Goal: Task Accomplishment & Management: Use online tool/utility

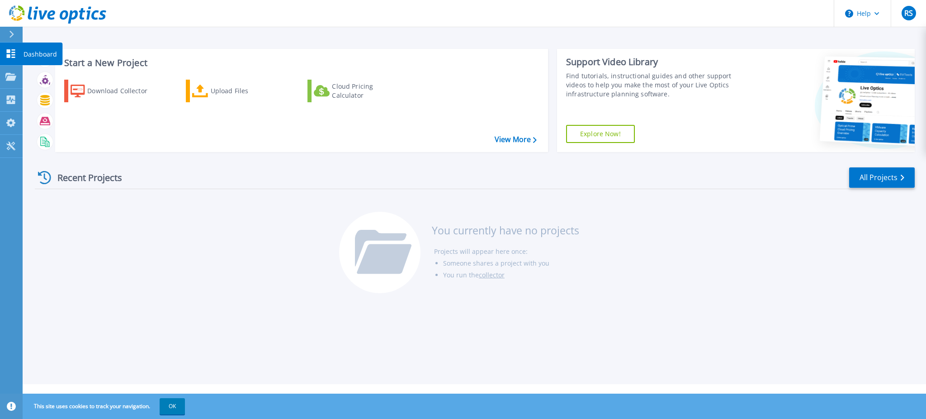
click at [7, 49] on icon at bounding box center [11, 53] width 9 height 9
click at [8, 33] on div at bounding box center [15, 34] width 14 height 15
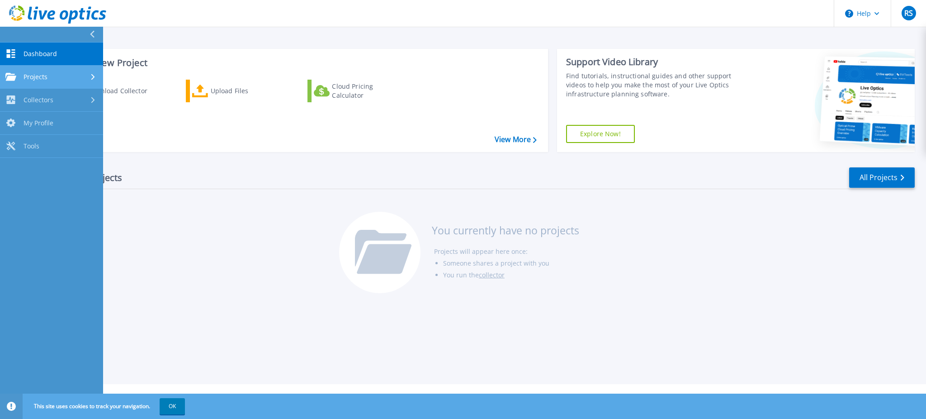
click at [29, 73] on span "Projects" at bounding box center [36, 77] width 24 height 8
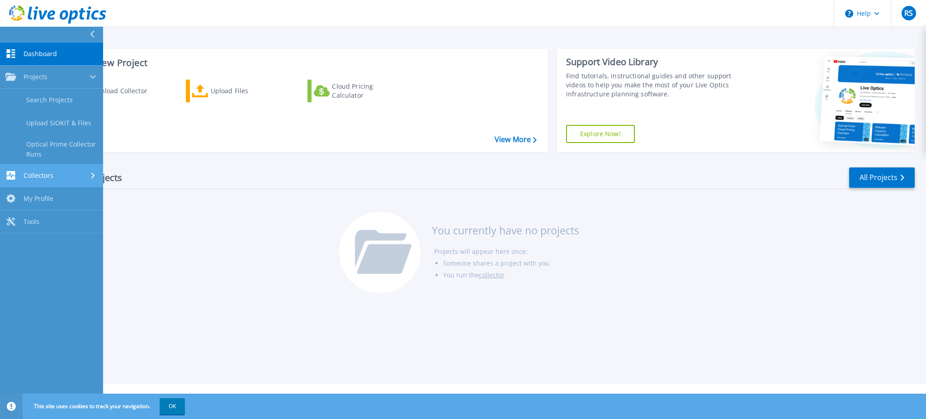
click at [60, 179] on div "Collectors" at bounding box center [51, 175] width 92 height 9
click at [62, 75] on div "Projects" at bounding box center [51, 77] width 92 height 8
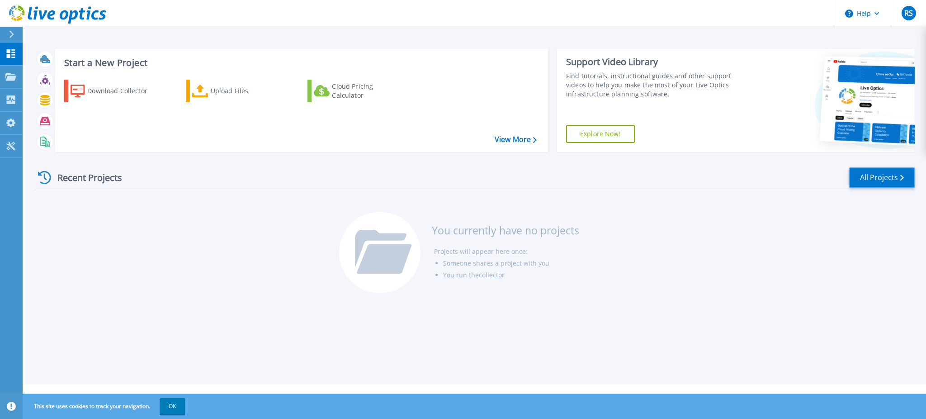
click at [876, 181] on link "All Projects" at bounding box center [882, 177] width 66 height 20
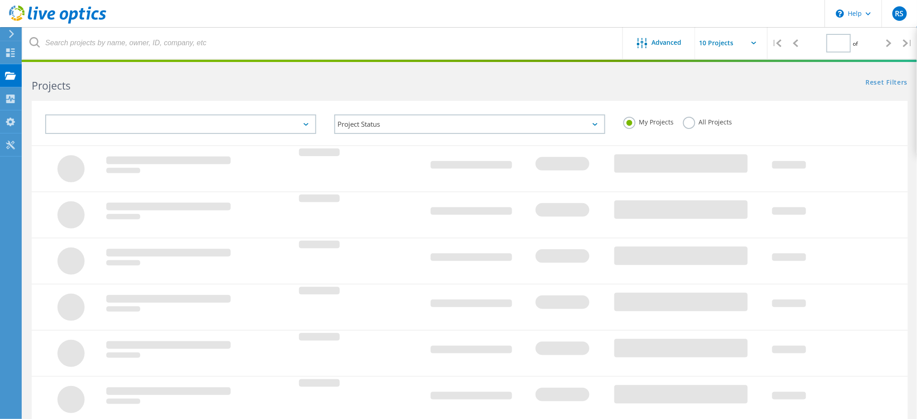
type input "1"
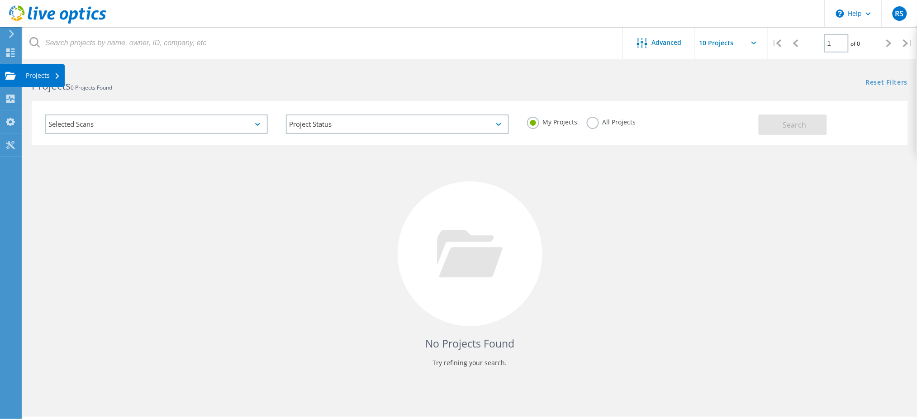
click at [15, 74] on icon at bounding box center [10, 75] width 11 height 9
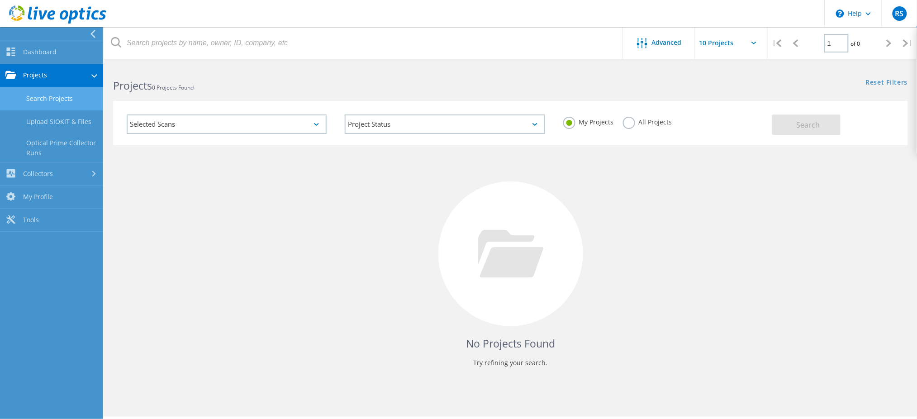
click at [52, 76] on link "Projects" at bounding box center [51, 75] width 103 height 23
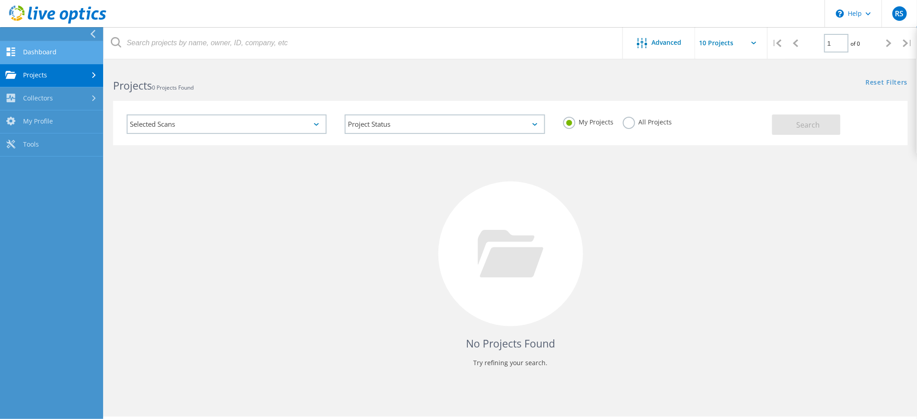
click at [41, 43] on link "Dashboard" at bounding box center [51, 52] width 103 height 23
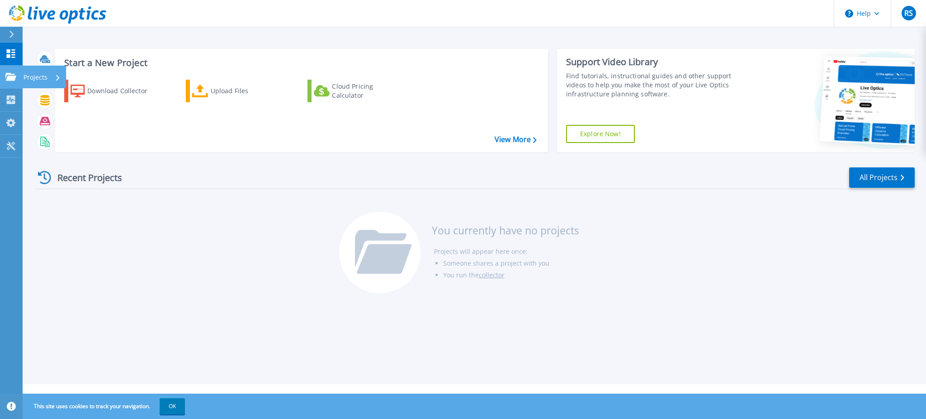
click at [41, 80] on p "Projects" at bounding box center [36, 78] width 24 height 24
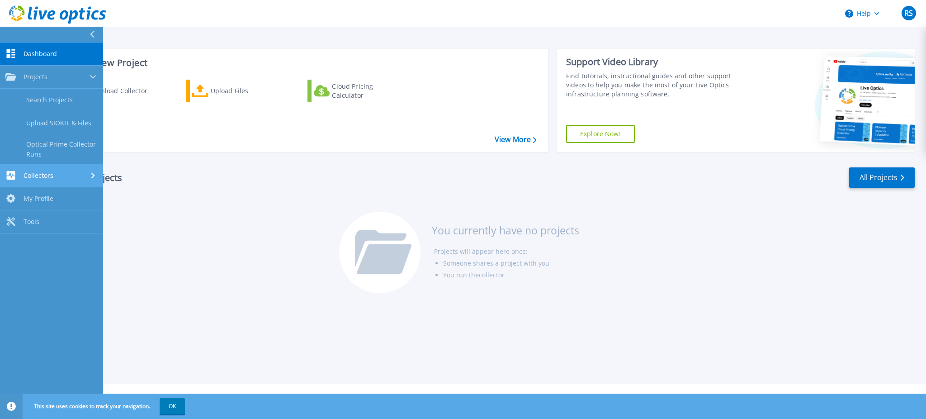
click at [64, 171] on div "Collectors" at bounding box center [51, 175] width 92 height 9
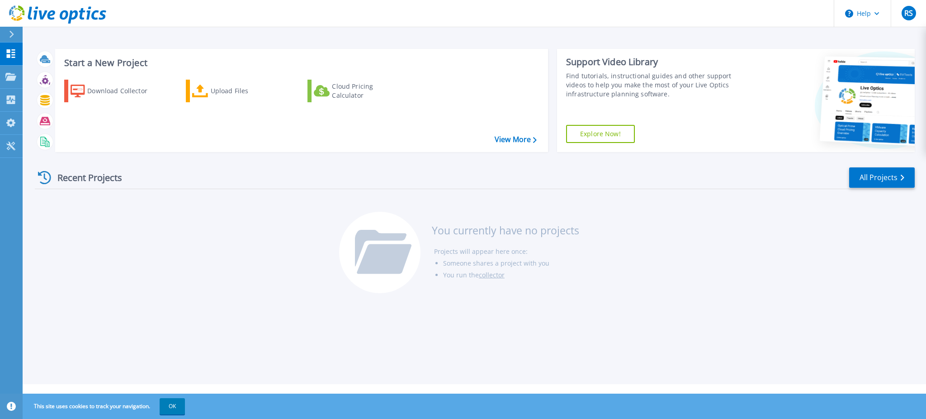
click at [201, 319] on div "Start a New Project Download Collector Upload Files Cloud Pricing Calculator Vi…" at bounding box center [475, 192] width 904 height 384
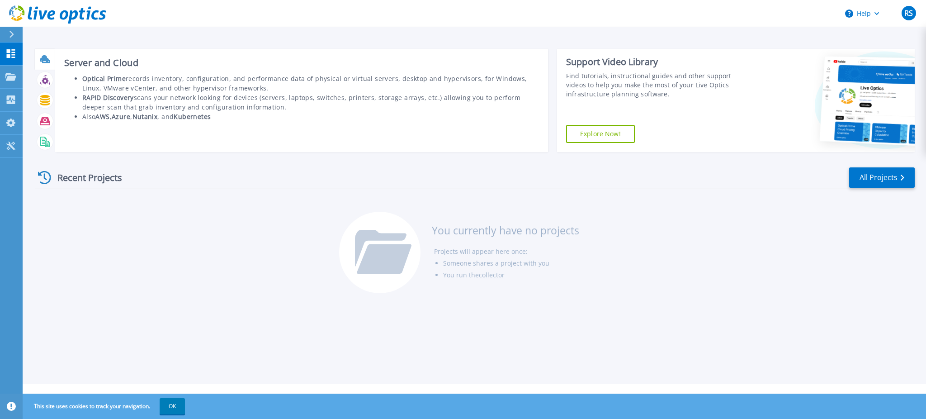
click at [43, 58] on icon at bounding box center [44, 58] width 9 height 7
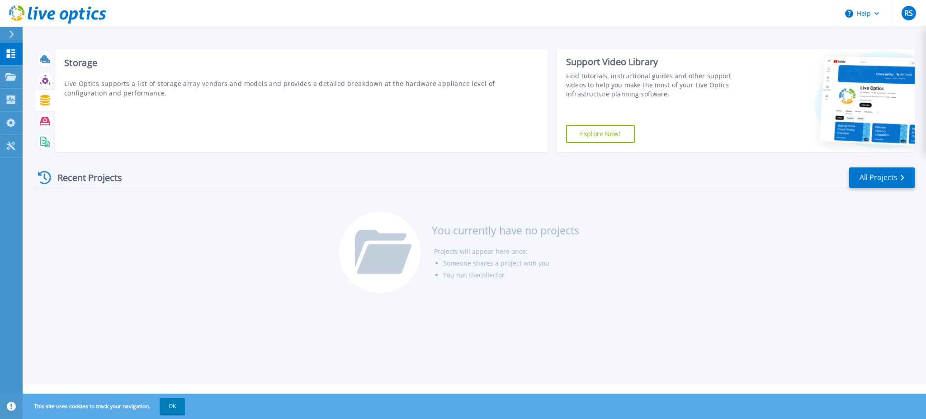
click at [47, 99] on icon at bounding box center [44, 100] width 9 height 10
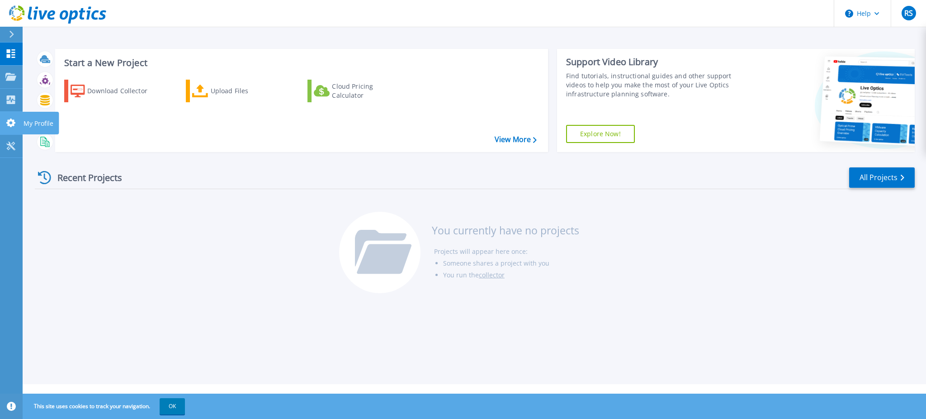
click at [16, 122] on icon at bounding box center [10, 123] width 11 height 9
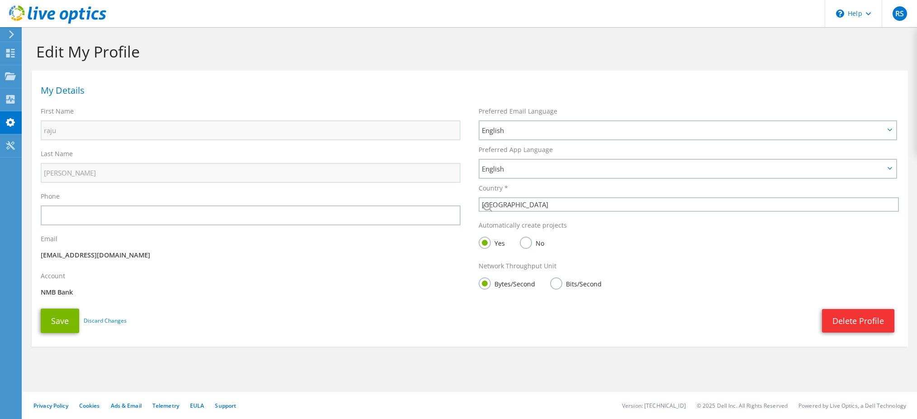
select select "162"
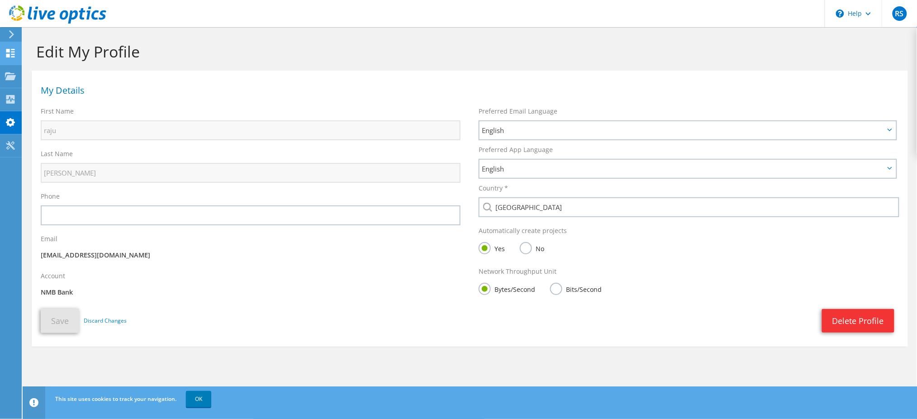
click at [8, 58] on div at bounding box center [10, 54] width 11 height 10
click at [23, 56] on div "Dashboard" at bounding box center [42, 53] width 43 height 23
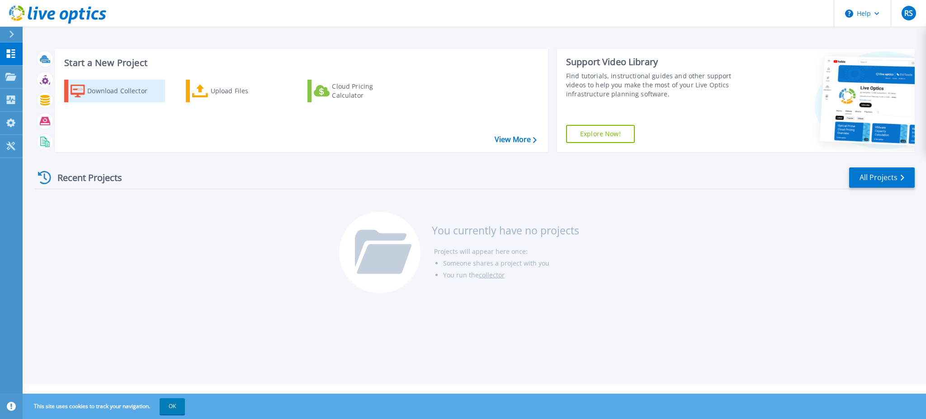
click at [88, 95] on div "Download Collector" at bounding box center [123, 91] width 72 height 18
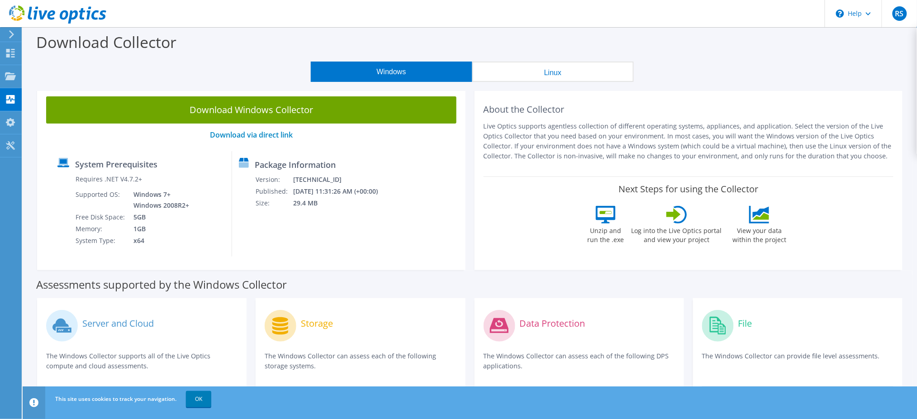
click at [8, 29] on div at bounding box center [53, 15] width 106 height 30
click at [8, 35] on icon at bounding box center [11, 34] width 7 height 8
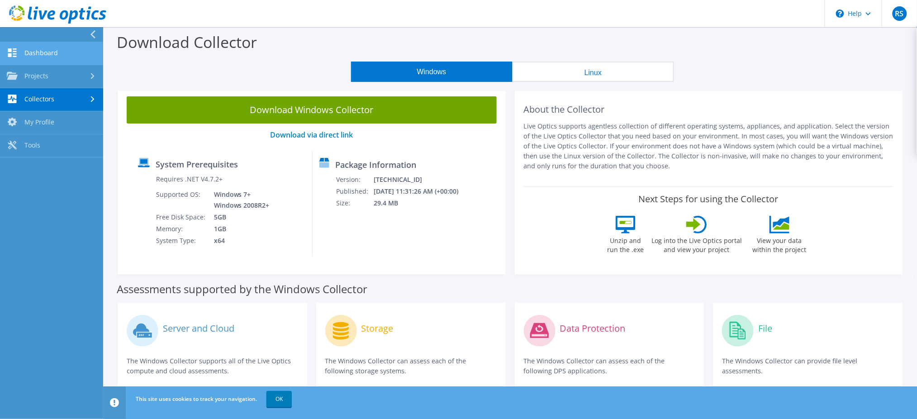
click at [54, 56] on link "Dashboard" at bounding box center [51, 53] width 103 height 23
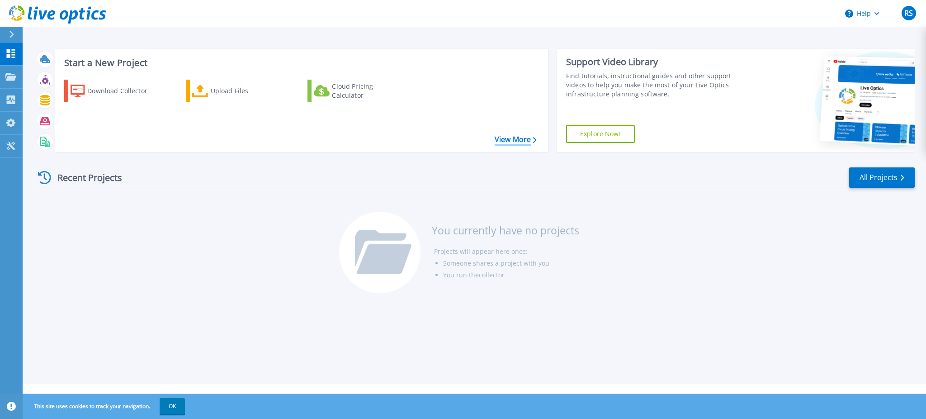
click at [527, 138] on link "View More" at bounding box center [516, 139] width 42 height 9
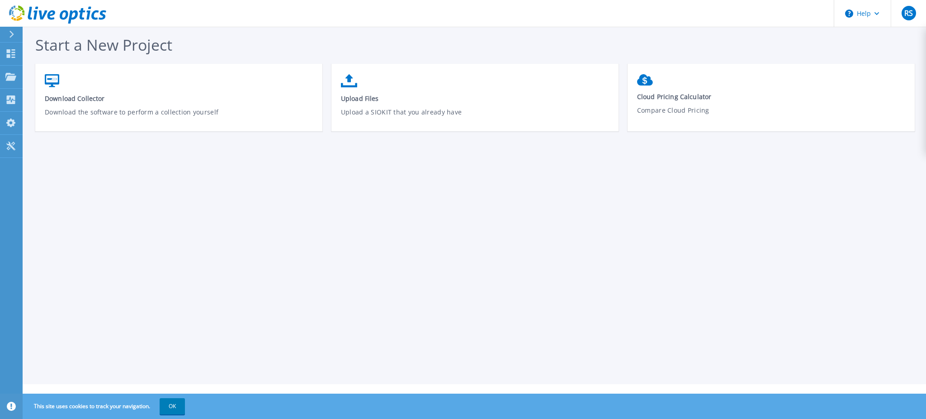
click at [15, 30] on div at bounding box center [15, 34] width 14 height 15
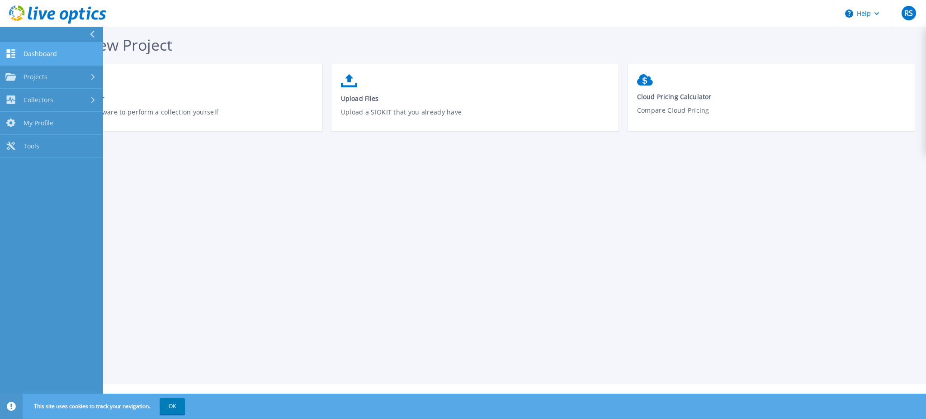
click at [36, 62] on link "Dashboard Dashboard" at bounding box center [51, 54] width 103 height 23
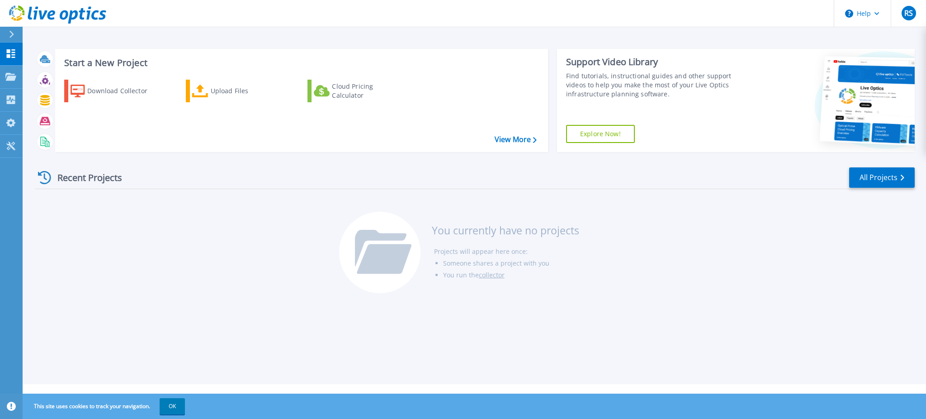
click at [96, 297] on div "Recent Projects All Projects You currently have no projects Projects will appea…" at bounding box center [475, 230] width 880 height 143
click at [69, 293] on div "Recent Projects All Projects You currently have no projects Projects will appea…" at bounding box center [475, 230] width 880 height 143
click at [11, 34] on icon at bounding box center [11, 34] width 5 height 7
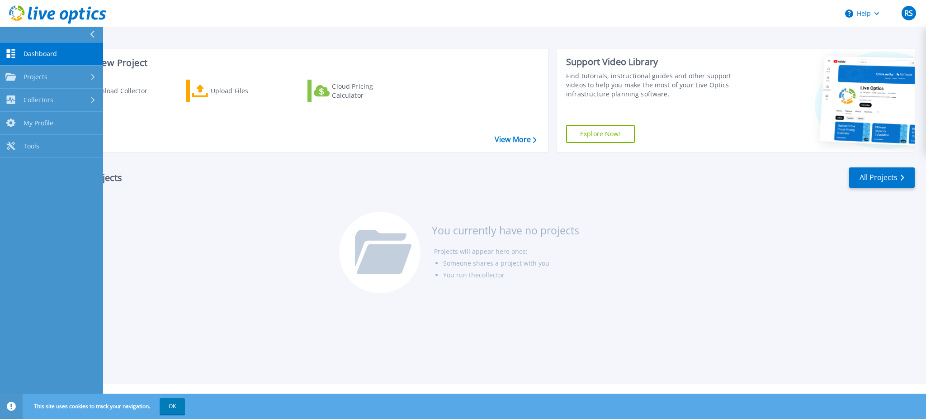
click at [47, 48] on link "Dashboard Dashboard" at bounding box center [51, 54] width 103 height 23
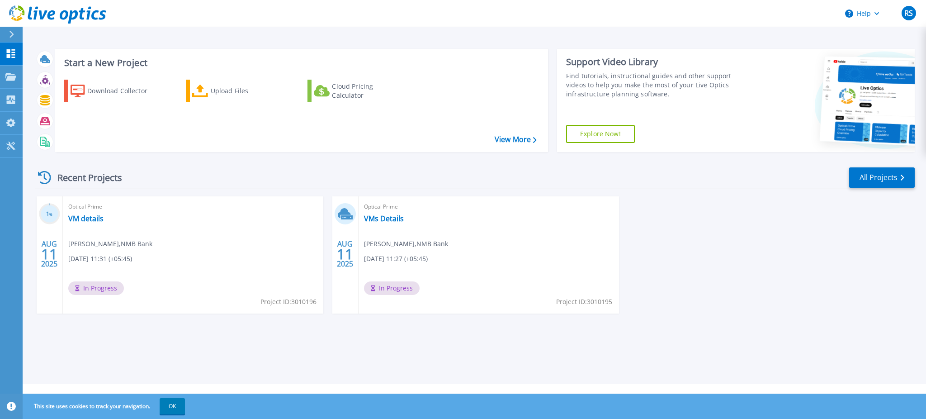
click at [9, 35] on icon at bounding box center [11, 34] width 5 height 7
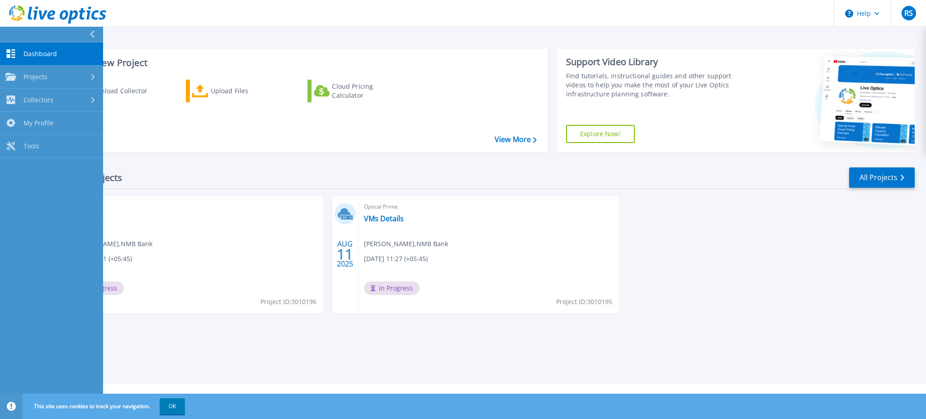
click at [96, 37] on div at bounding box center [96, 34] width 14 height 15
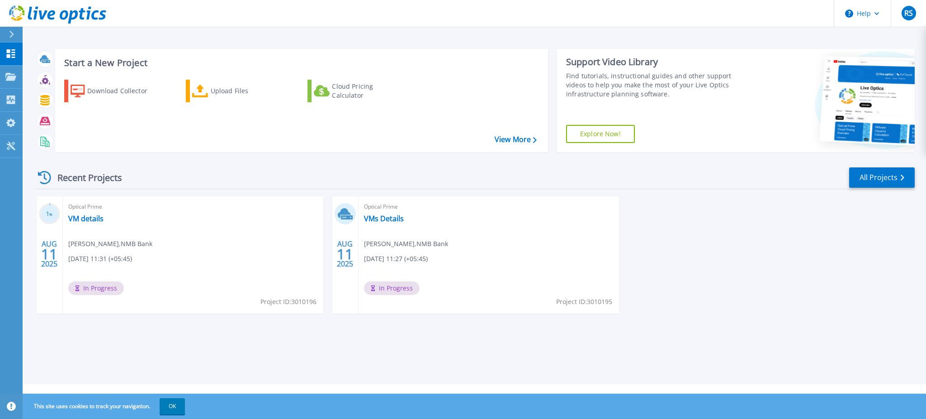
click at [83, 353] on div "Start a New Project Download Collector Upload Files Cloud Pricing Calculator Vi…" at bounding box center [475, 192] width 904 height 384
click at [81, 361] on div "Start a New Project Download Collector Upload Files Cloud Pricing Calculator Vi…" at bounding box center [475, 192] width 904 height 384
click at [220, 90] on div "Upload Files" at bounding box center [247, 91] width 72 height 18
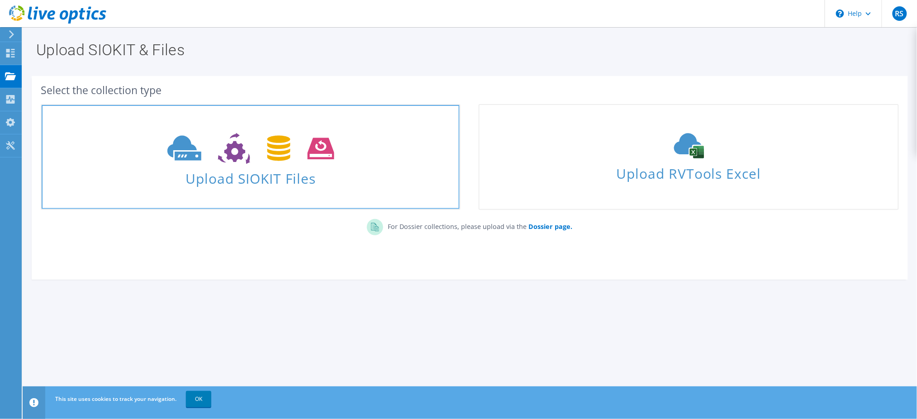
click at [263, 174] on span "Upload SIOKIT Files" at bounding box center [251, 175] width 418 height 19
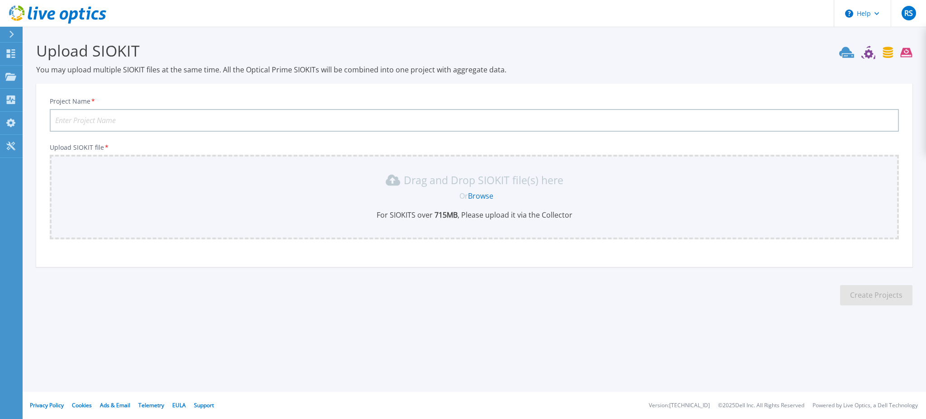
click at [124, 116] on input "Project Name *" at bounding box center [474, 120] width 849 height 23
type input "Vm details"
click at [476, 194] on link "Browse" at bounding box center [480, 196] width 25 height 10
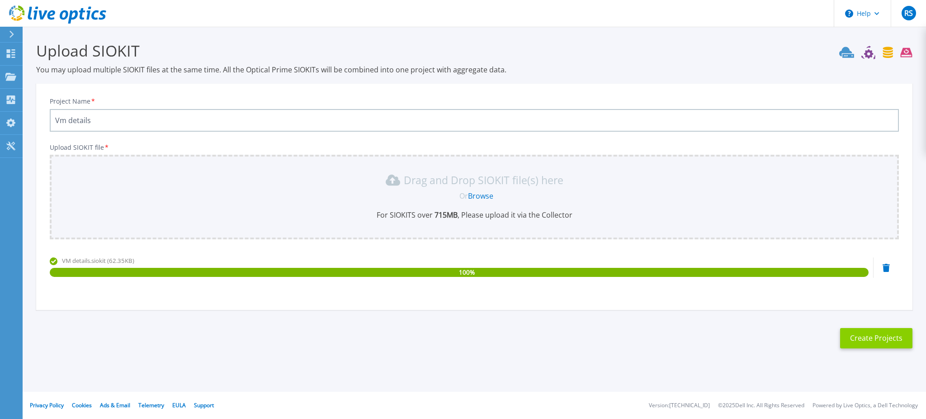
click at [883, 335] on button "Create Projects" at bounding box center [876, 338] width 72 height 20
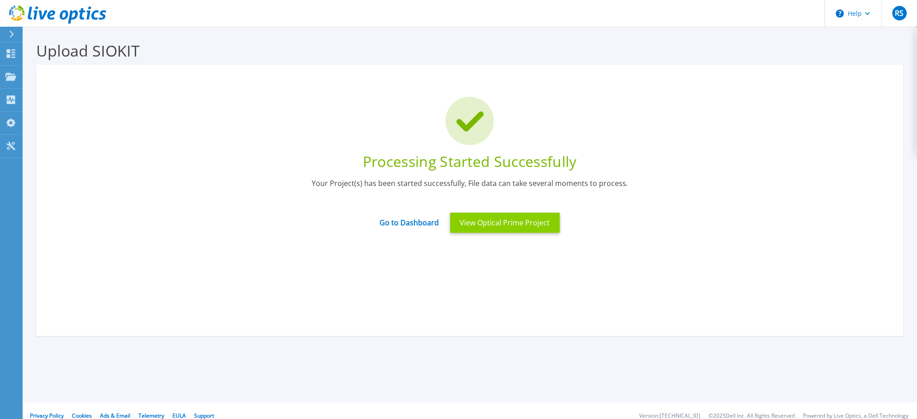
click at [524, 223] on button "View Optical Prime Project" at bounding box center [505, 223] width 110 height 20
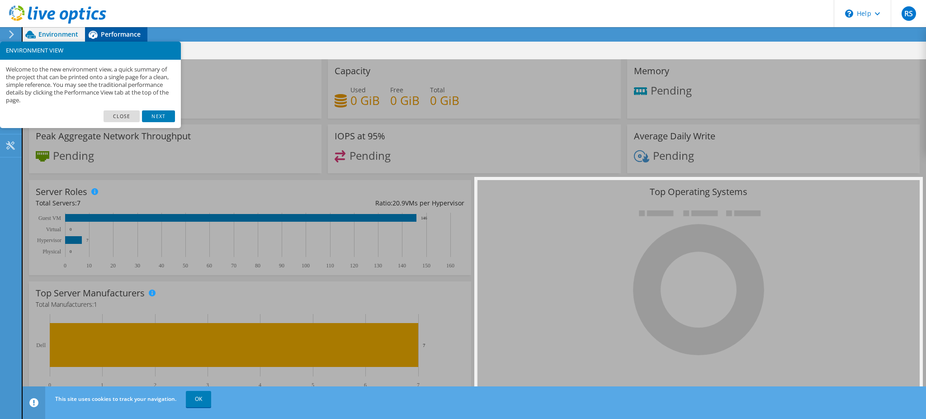
click at [111, 33] on span "Performance" at bounding box center [121, 34] width 40 height 9
click at [121, 115] on link "Close" at bounding box center [122, 116] width 37 height 12
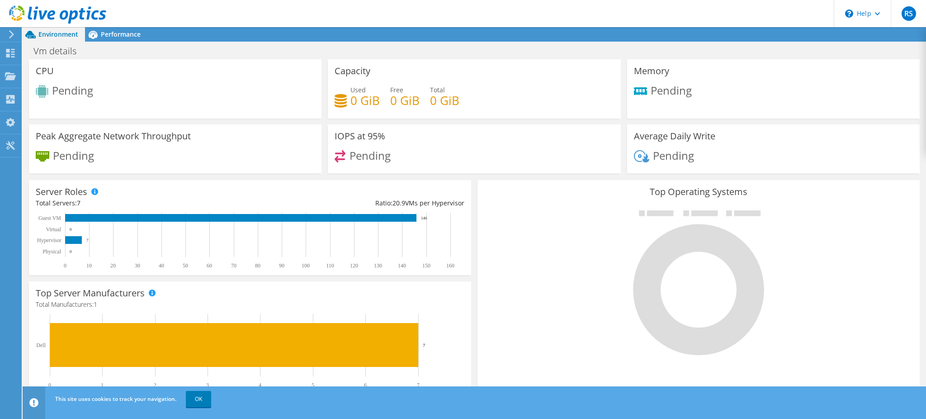
scroll to position [214, 0]
click at [204, 397] on link "OK" at bounding box center [198, 399] width 25 height 16
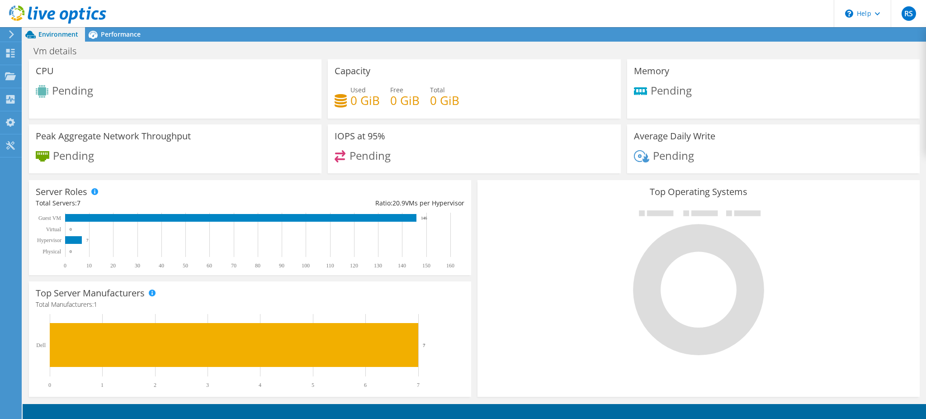
scroll to position [0, 0]
click at [145, 214] on rect at bounding box center [240, 218] width 351 height 8
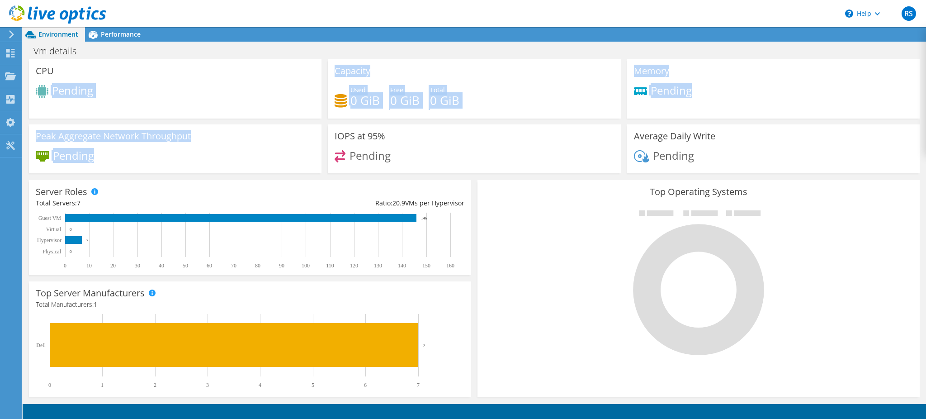
drag, startPoint x: 50, startPoint y: 89, endPoint x: 75, endPoint y: 170, distance: 85.3
click at [75, 170] on div "CPU Pending Capacity Used 0 GiB Free 0 GiB Total 0 GiB Memory Pending" at bounding box center [474, 119] width 897 height 120
click at [69, 163] on div at bounding box center [69, 163] width 0 height 0
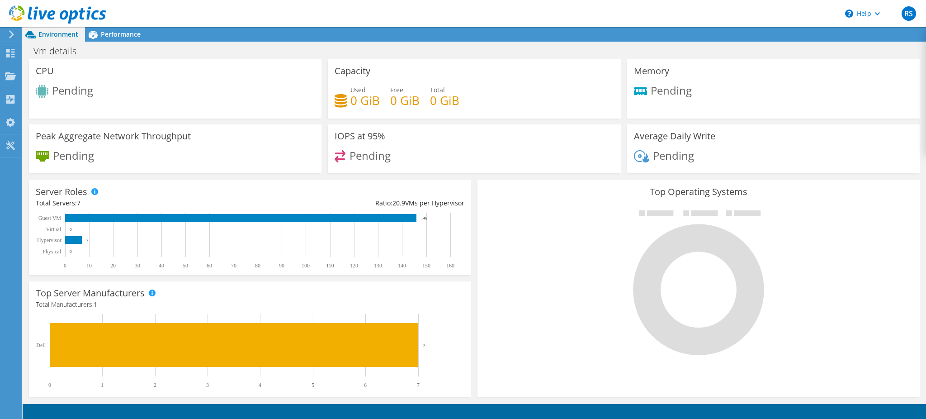
click at [593, 50] on div "Vm details Print" at bounding box center [475, 51] width 904 height 17
click at [110, 38] on span "Performance" at bounding box center [121, 34] width 40 height 9
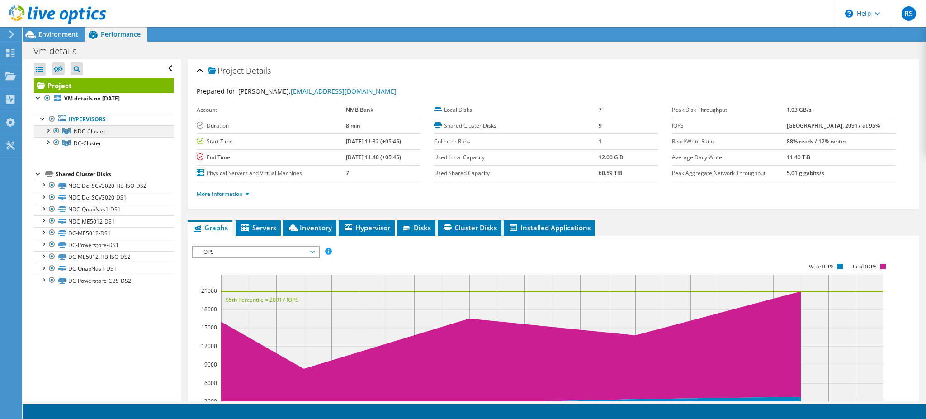
click at [49, 133] on div at bounding box center [47, 129] width 9 height 9
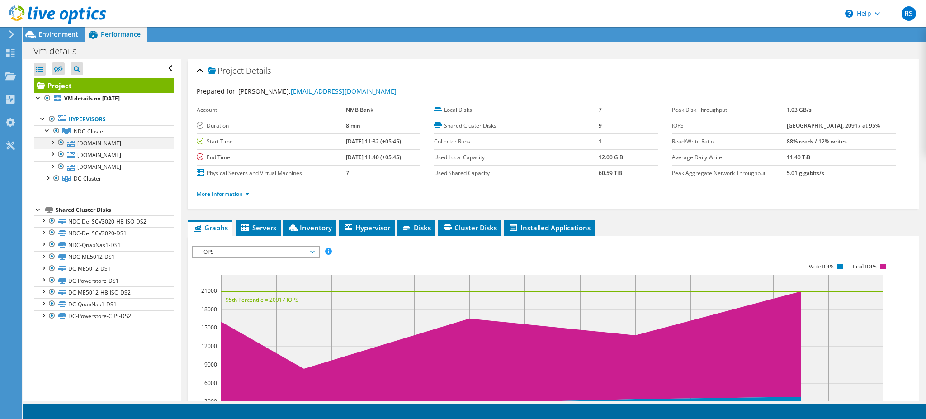
click at [51, 142] on div at bounding box center [51, 141] width 9 height 9
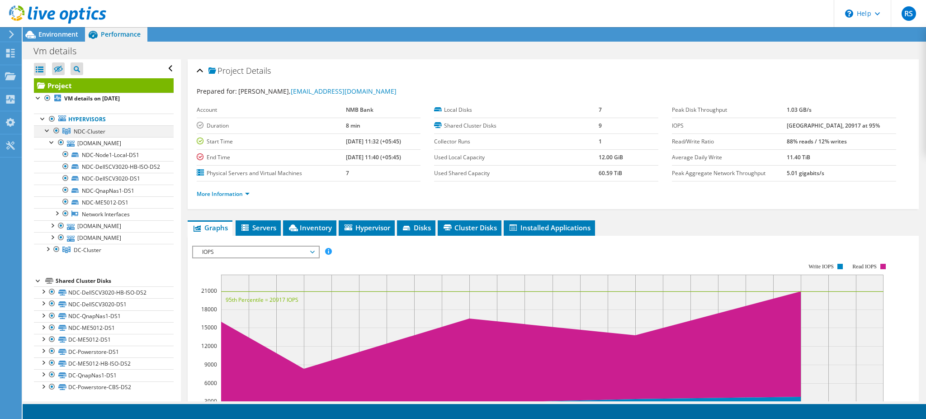
click at [47, 130] on div at bounding box center [47, 129] width 9 height 9
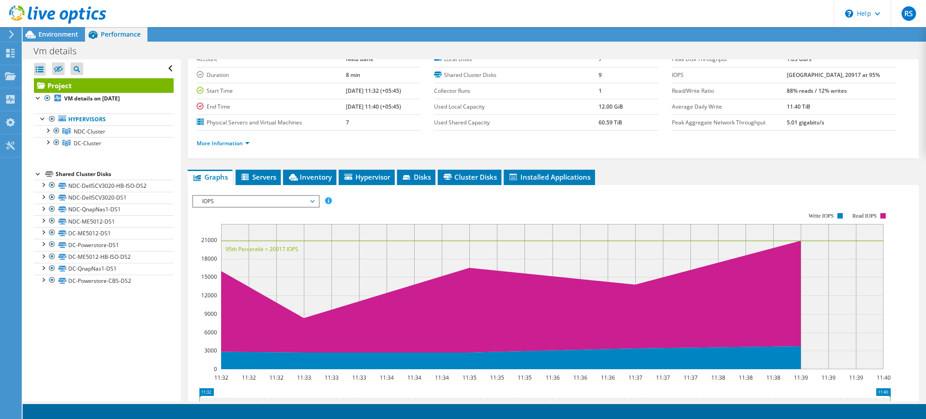
scroll to position [50, 0]
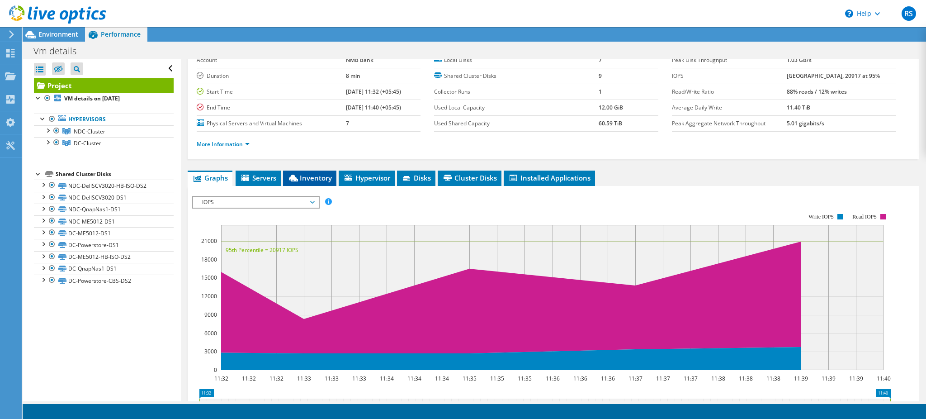
click at [313, 174] on span "Inventory" at bounding box center [310, 177] width 44 height 9
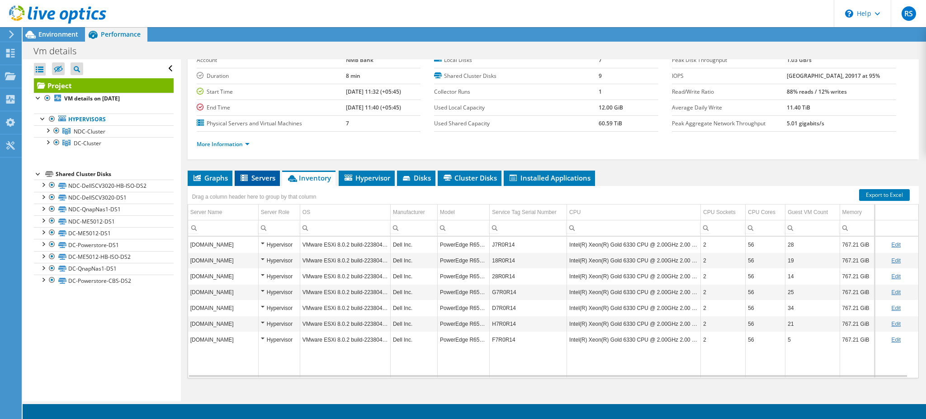
click at [257, 178] on span "Servers" at bounding box center [257, 177] width 36 height 9
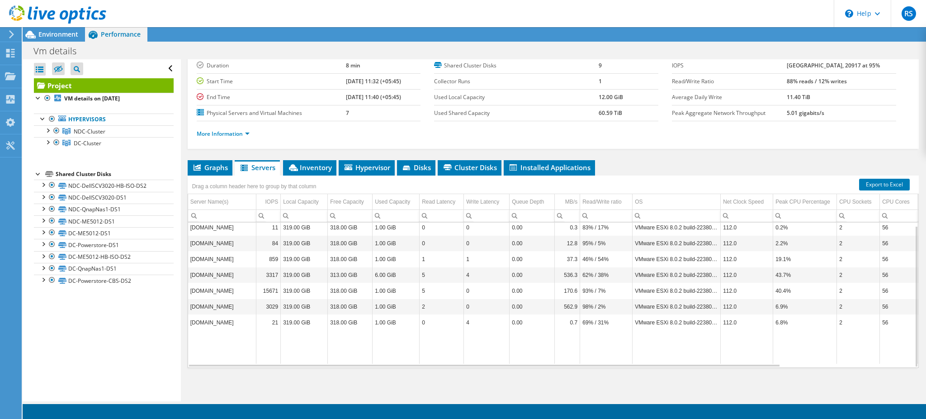
scroll to position [13, 0]
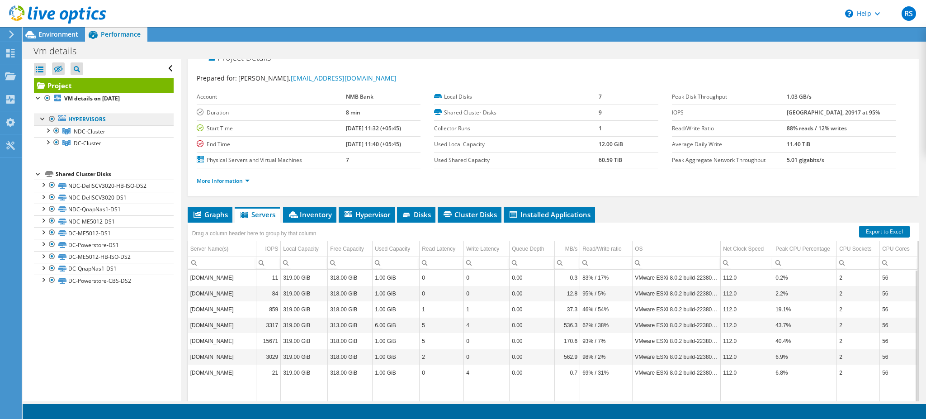
click at [71, 120] on link "Hypervisors" at bounding box center [104, 120] width 140 height 12
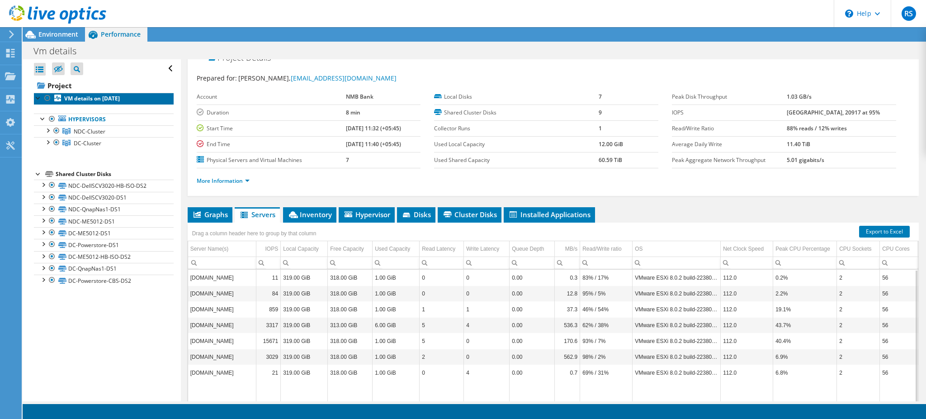
click at [69, 98] on b "VM details on [DATE]" at bounding box center [92, 99] width 56 height 8
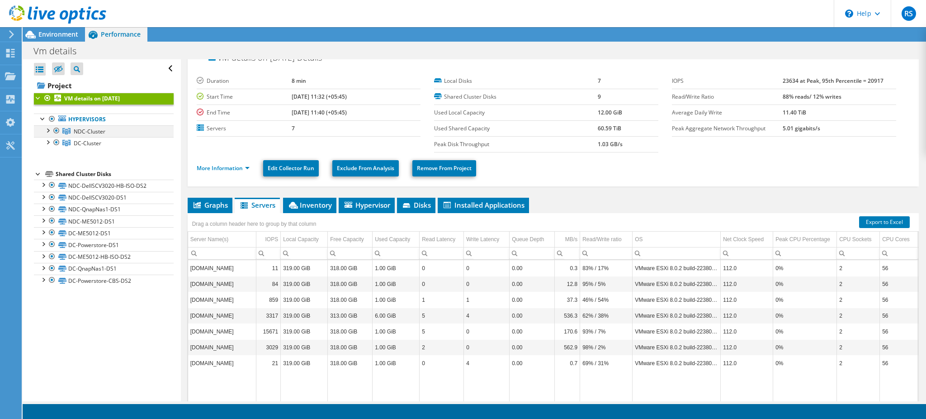
click at [49, 131] on div at bounding box center [47, 129] width 9 height 9
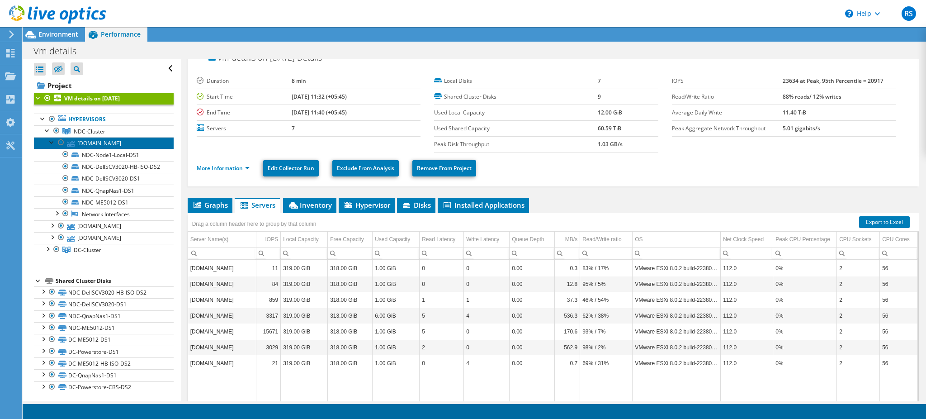
click at [94, 144] on link "[DOMAIN_NAME]" at bounding box center [104, 143] width 140 height 12
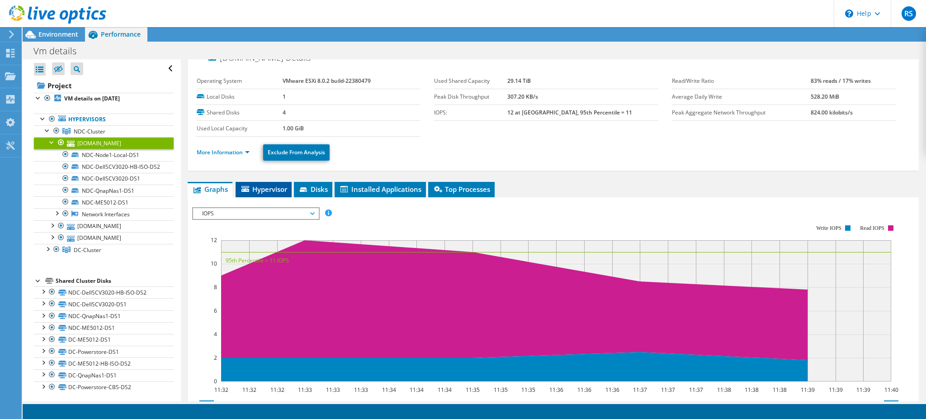
click at [267, 187] on span "Hypervisor" at bounding box center [263, 189] width 47 height 9
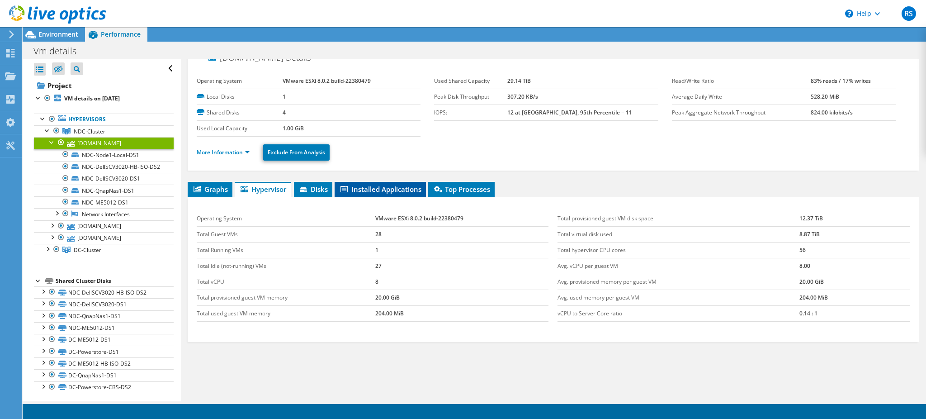
click at [365, 188] on span "Installed Applications" at bounding box center [380, 189] width 82 height 9
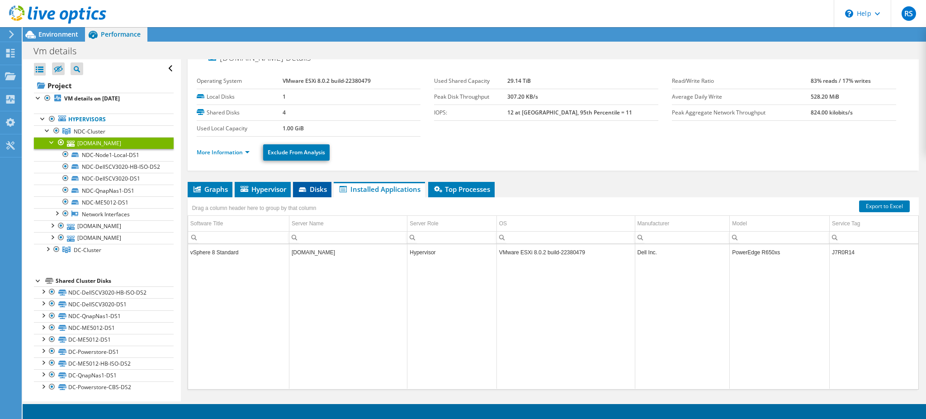
click at [320, 188] on span "Disks" at bounding box center [312, 189] width 29 height 9
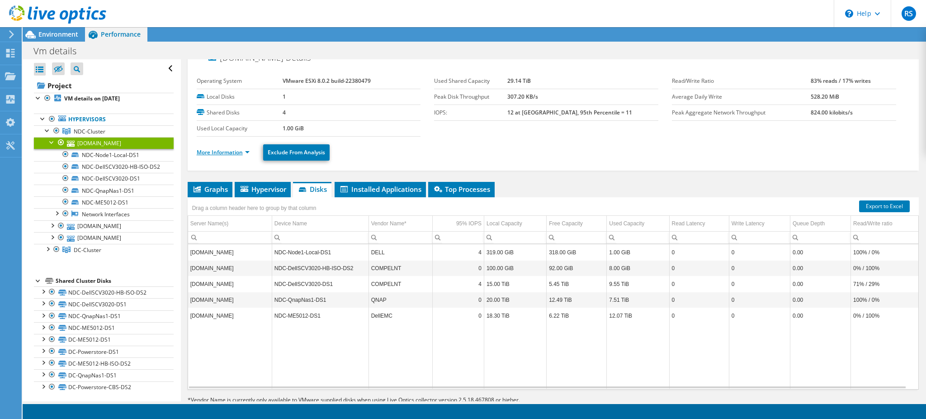
click at [223, 152] on link "More Information" at bounding box center [223, 152] width 53 height 8
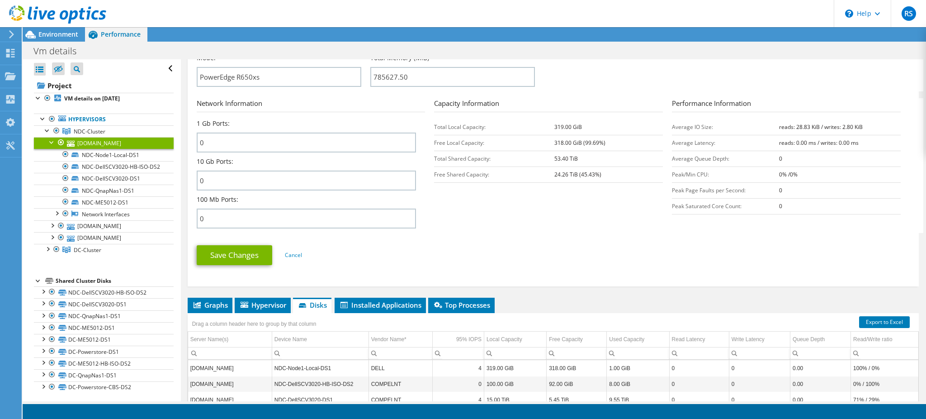
scroll to position [439, 0]
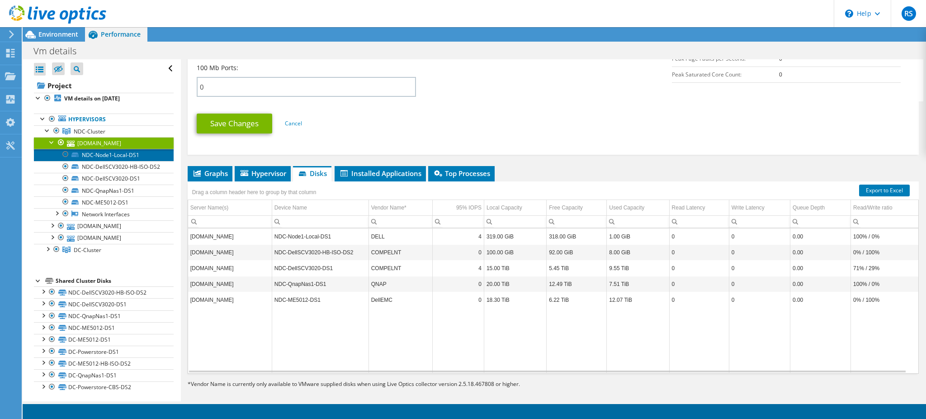
click at [117, 155] on link "NDC-Node1-Local-DS1" at bounding box center [104, 155] width 140 height 12
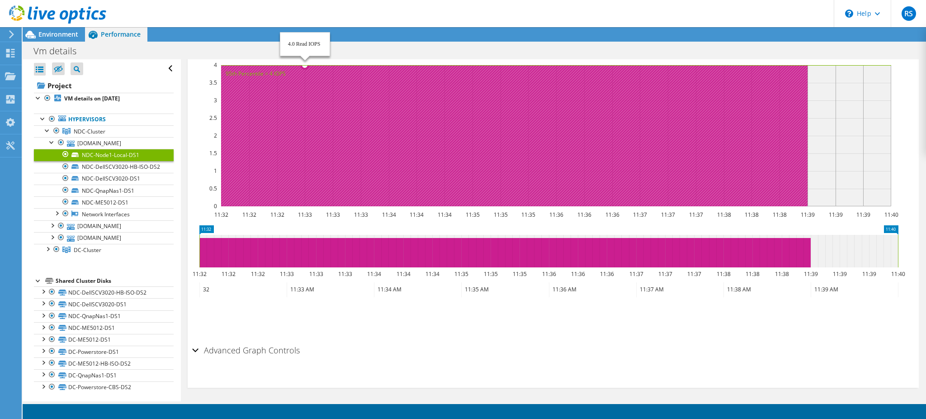
scroll to position [0, 0]
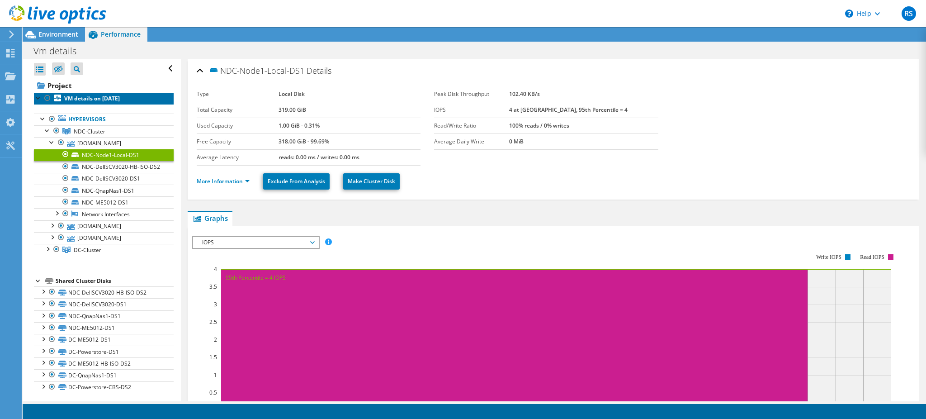
click at [88, 99] on b "VM details on [DATE]" at bounding box center [92, 99] width 56 height 8
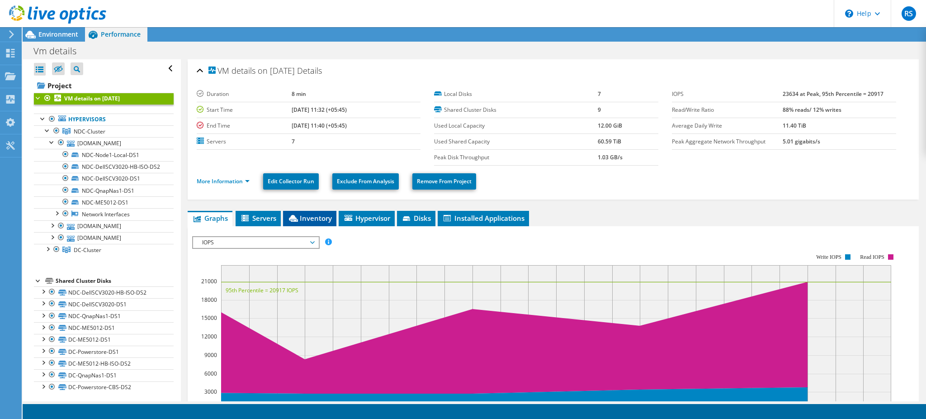
click at [313, 216] on span "Inventory" at bounding box center [310, 218] width 44 height 9
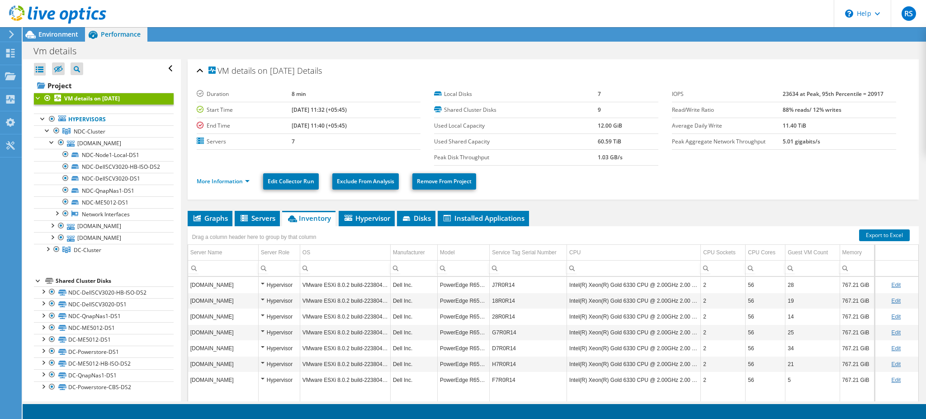
scroll to position [51, 0]
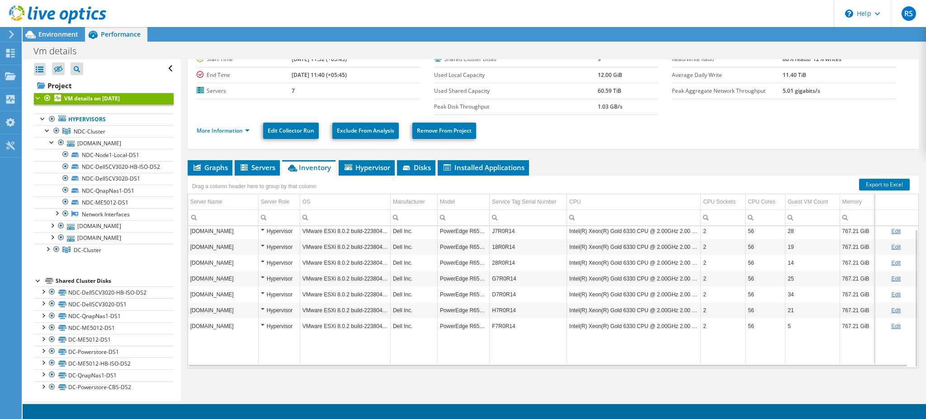
click at [261, 228] on div "Hypervisor" at bounding box center [279, 231] width 37 height 11
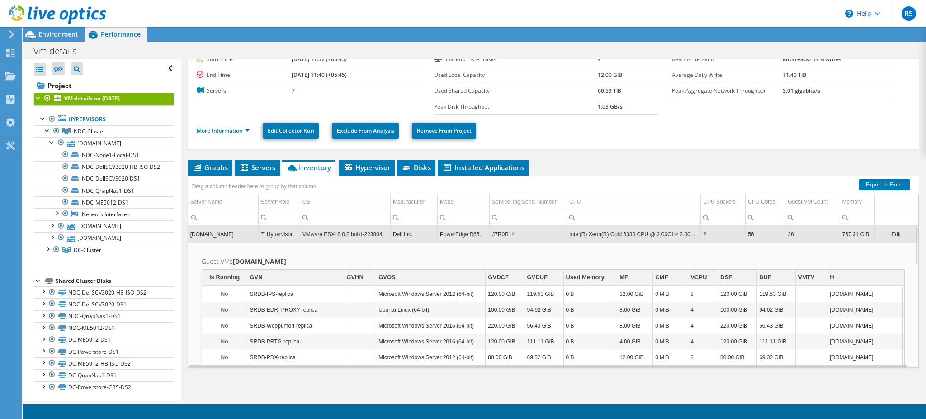
scroll to position [0, 0]
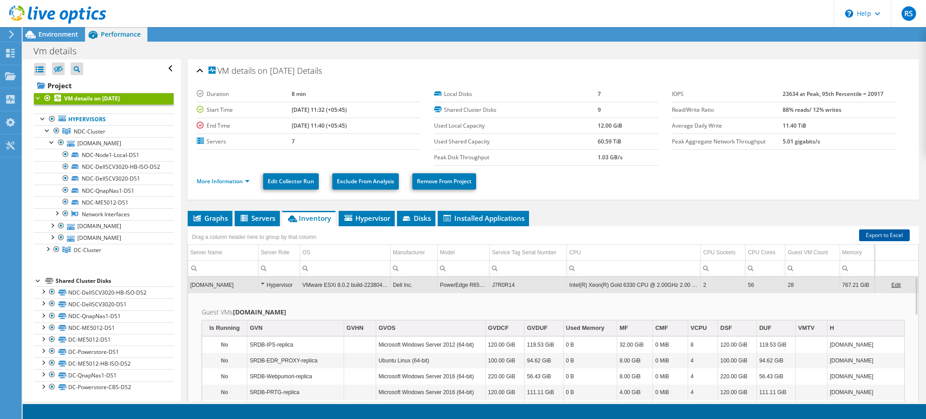
click at [877, 232] on link "Export to Excel" at bounding box center [884, 235] width 51 height 12
